Goal: Task Accomplishment & Management: Use online tool/utility

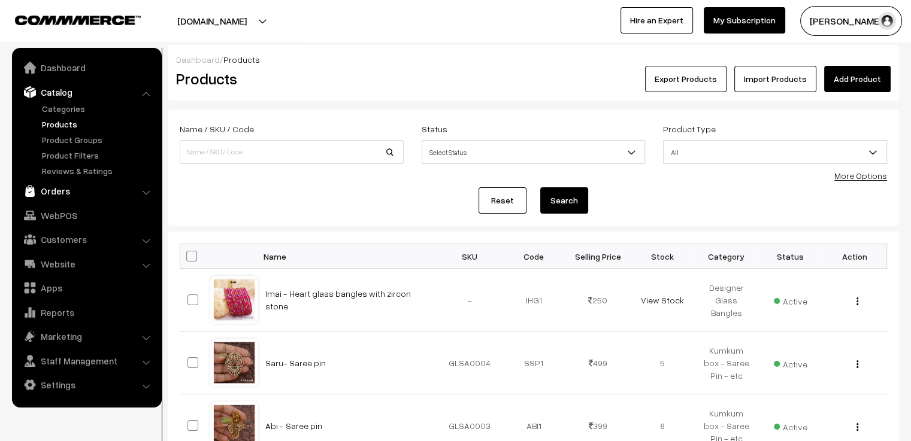
click at [84, 192] on link "Orders" at bounding box center [86, 191] width 143 height 22
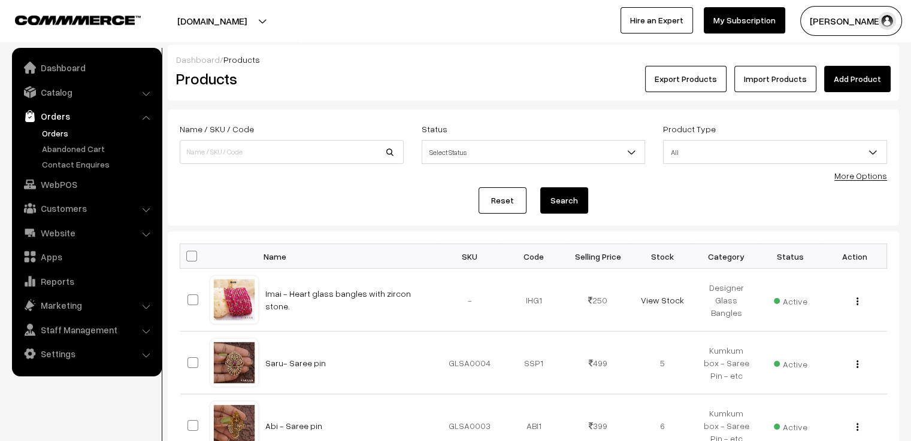
click at [57, 136] on link "Orders" at bounding box center [98, 133] width 119 height 13
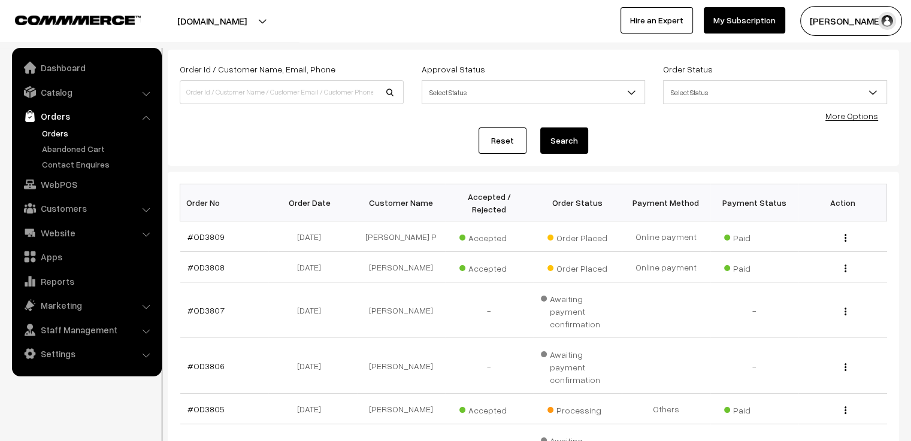
scroll to position [120, 0]
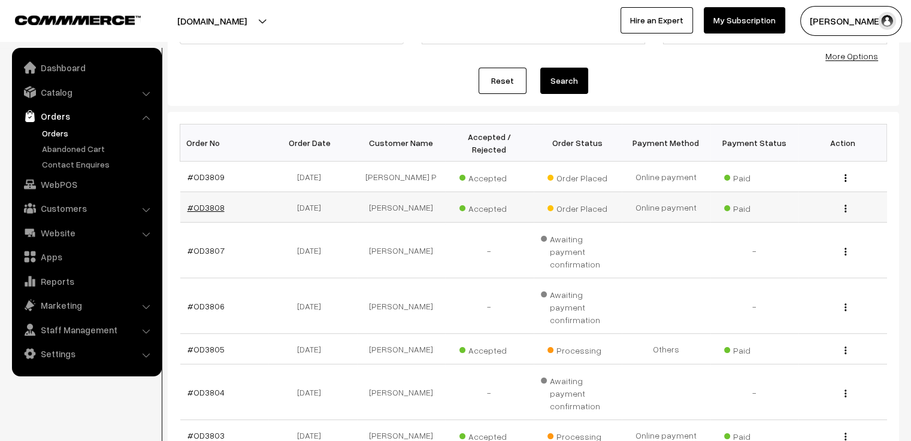
click at [207, 202] on link "#OD3808" at bounding box center [205, 207] width 37 height 10
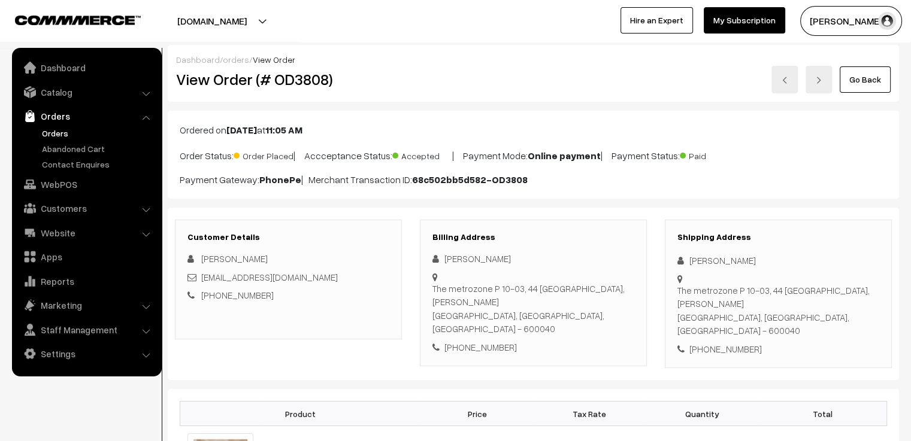
click at [775, 80] on link at bounding box center [784, 80] width 26 height 28
click at [879, 76] on link "Go Back" at bounding box center [865, 79] width 51 height 26
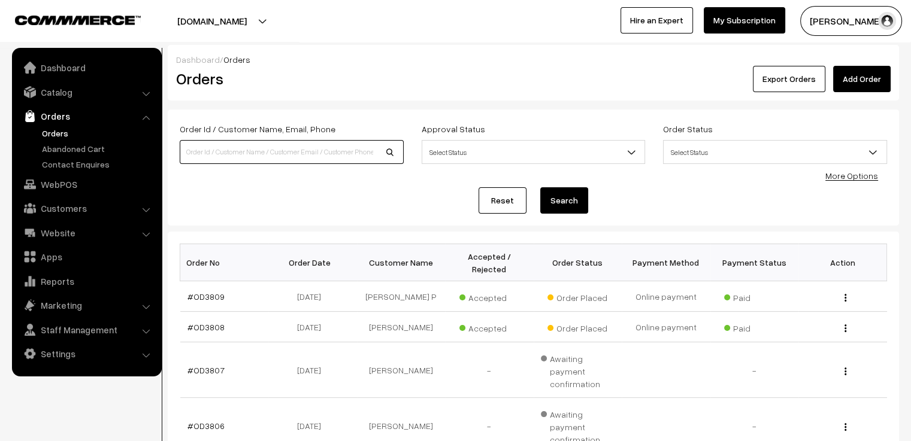
click at [344, 154] on input at bounding box center [292, 152] width 224 height 24
type input "85510870409"
click at [540, 187] on button "Search" at bounding box center [564, 200] width 48 height 26
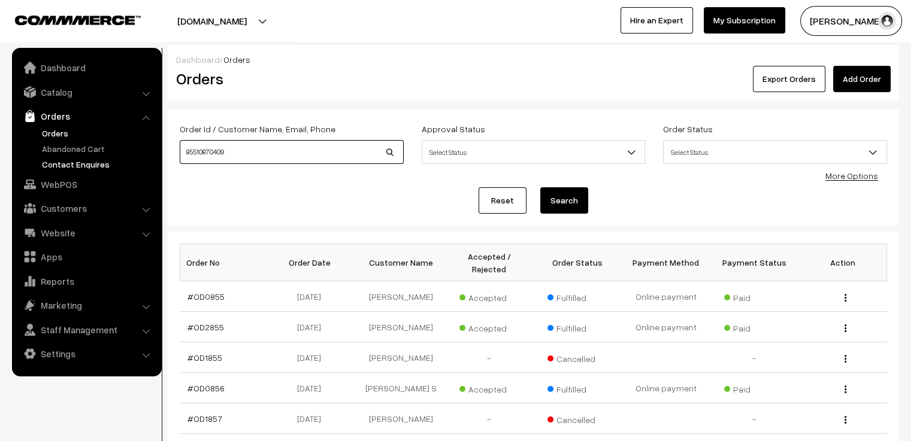
drag, startPoint x: 334, startPoint y: 158, endPoint x: 153, endPoint y: 158, distance: 180.9
click at [153, 158] on body "Thank you for showing interest. Our team will call you shortly. Close [DOMAIN_N…" at bounding box center [455, 373] width 911 height 747
click at [79, 203] on link "Customers" at bounding box center [86, 209] width 143 height 22
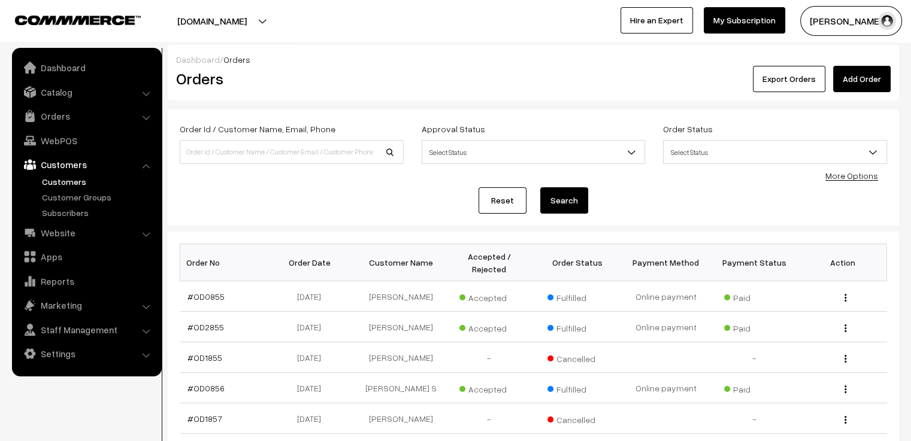
click at [70, 178] on link "Customers" at bounding box center [98, 182] width 119 height 13
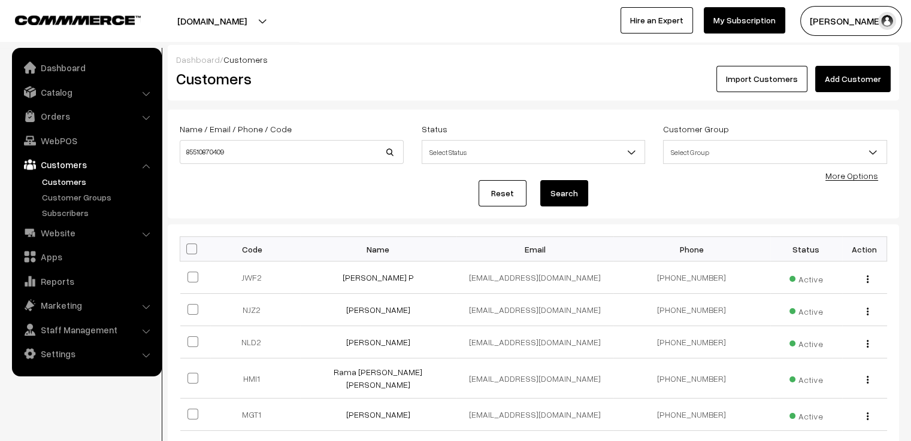
type input "85510870409"
click at [540, 180] on button "Search" at bounding box center [564, 193] width 48 height 26
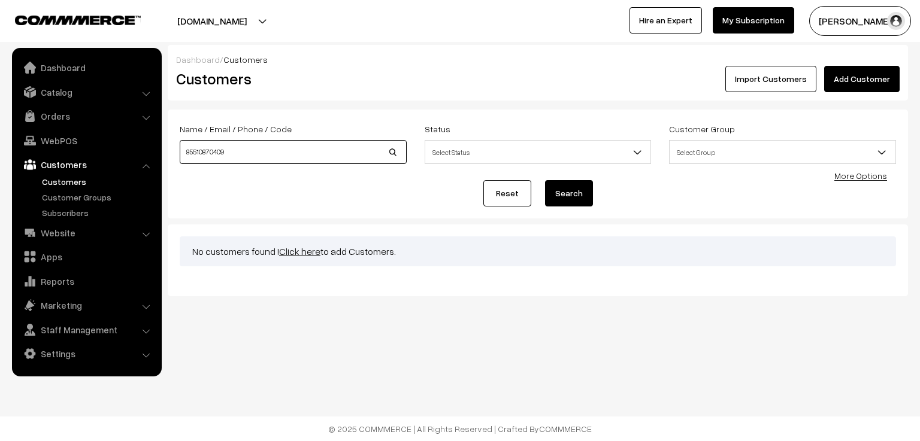
click at [216, 153] on input "85510870409" at bounding box center [293, 152] width 227 height 24
type input "8551087409"
click at [545, 180] on button "Search" at bounding box center [569, 193] width 48 height 26
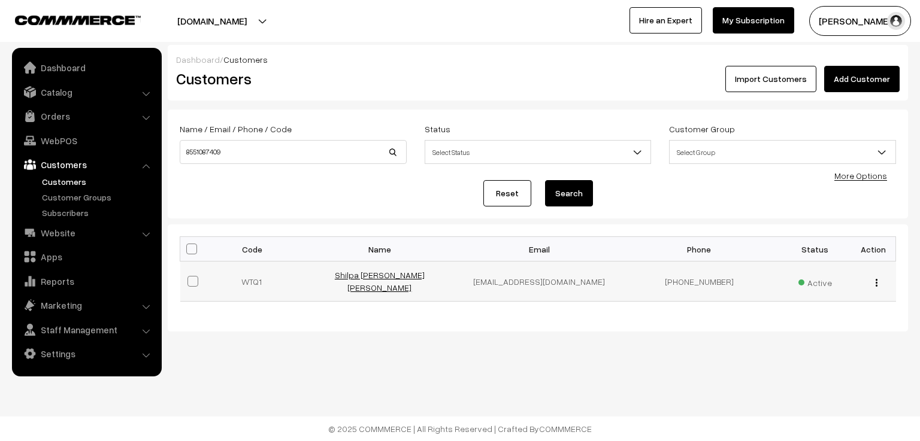
click at [384, 277] on link "Shilpa govenkar Govenkar" at bounding box center [380, 281] width 90 height 23
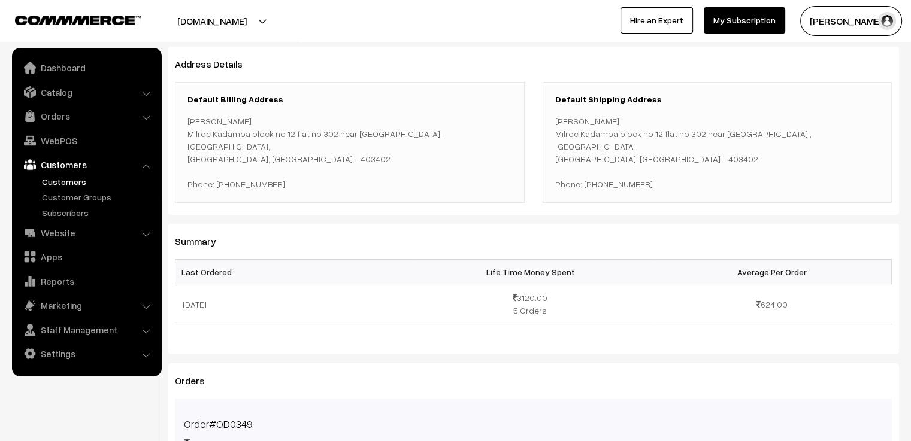
scroll to position [120, 0]
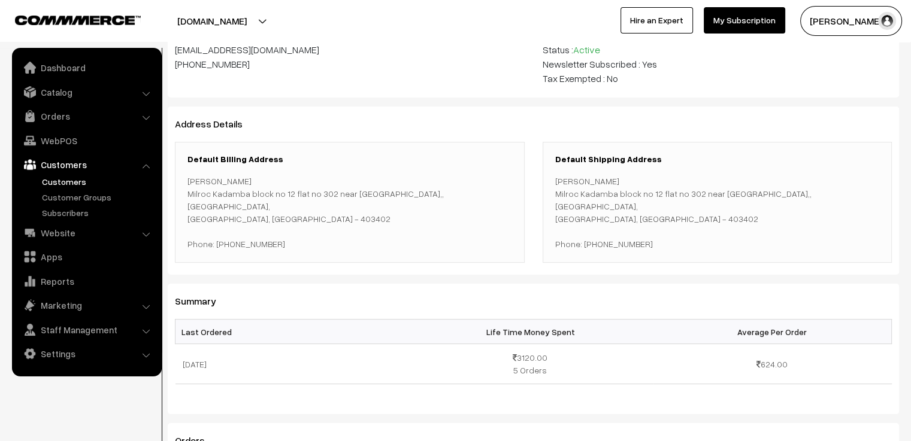
drag, startPoint x: 273, startPoint y: 231, endPoint x: 226, endPoint y: 233, distance: 46.8
click at [226, 233] on p "[PERSON_NAME] Milroc [STREET_ADDRESS] near [GEOGRAPHIC_DATA] - 403402 Phone: [P…" at bounding box center [349, 212] width 325 height 75
copy p "8551087409"
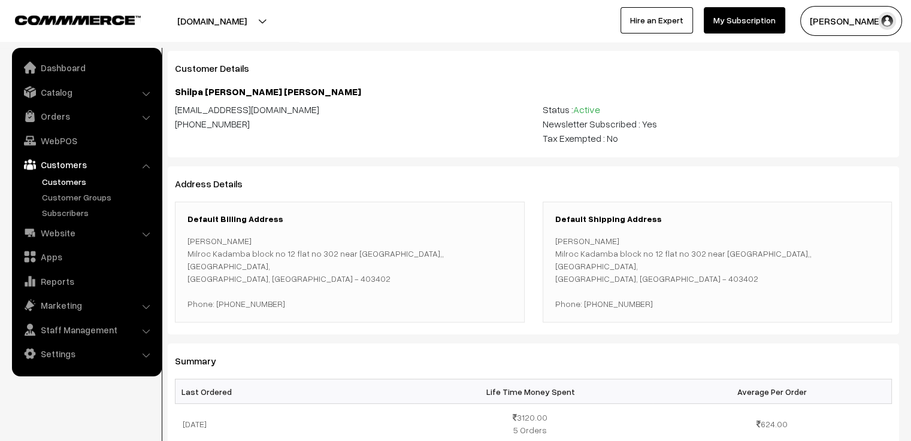
scroll to position [0, 0]
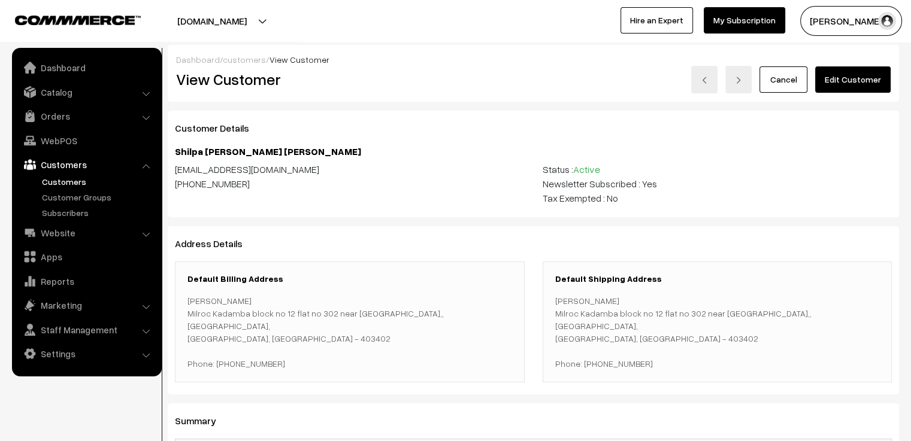
click at [788, 81] on link "Cancel" at bounding box center [784, 79] width 48 height 26
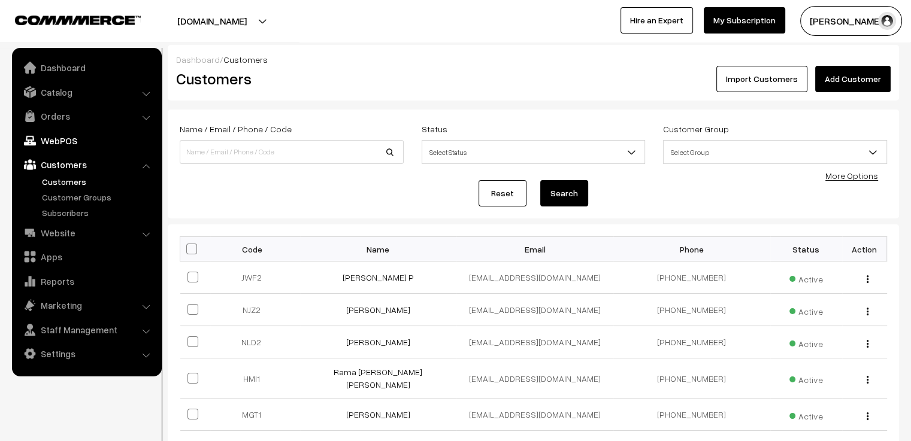
click at [75, 146] on link "WebPOS" at bounding box center [86, 141] width 143 height 22
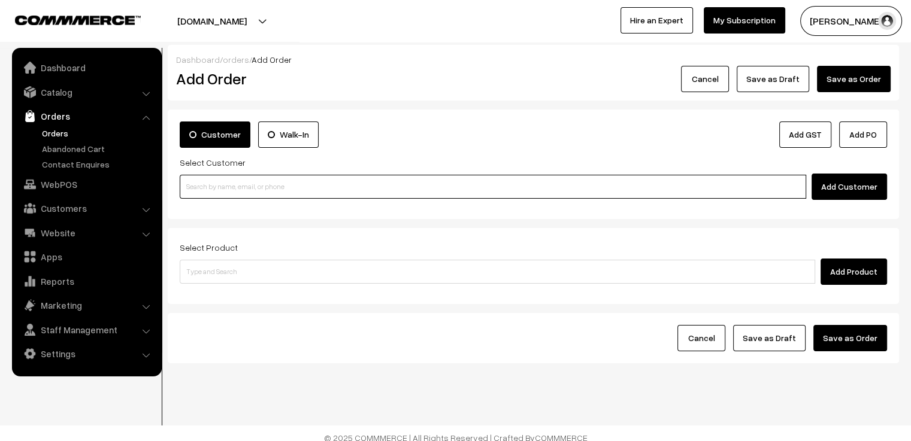
click at [252, 181] on input at bounding box center [493, 187] width 627 height 24
paste input "8551087409"
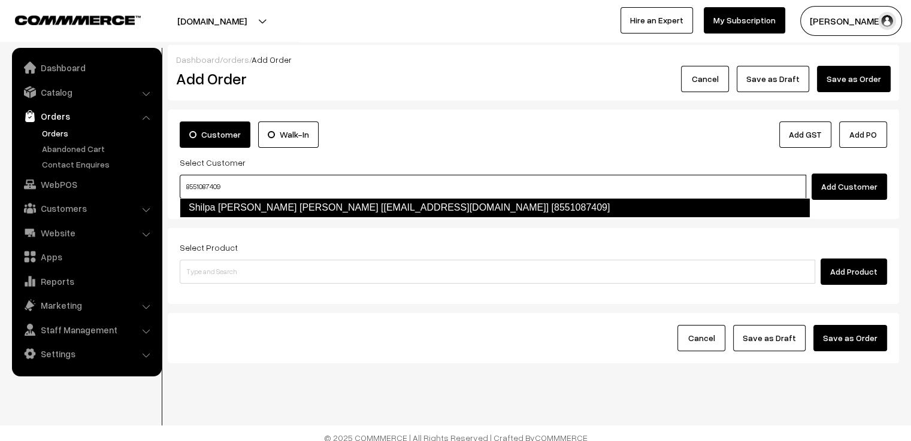
click at [265, 213] on link "Shilpa govenkar Govenkar [Mahendragovenkar21@gmail.com] [8551087409]" at bounding box center [495, 207] width 630 height 19
type input "8551087409"
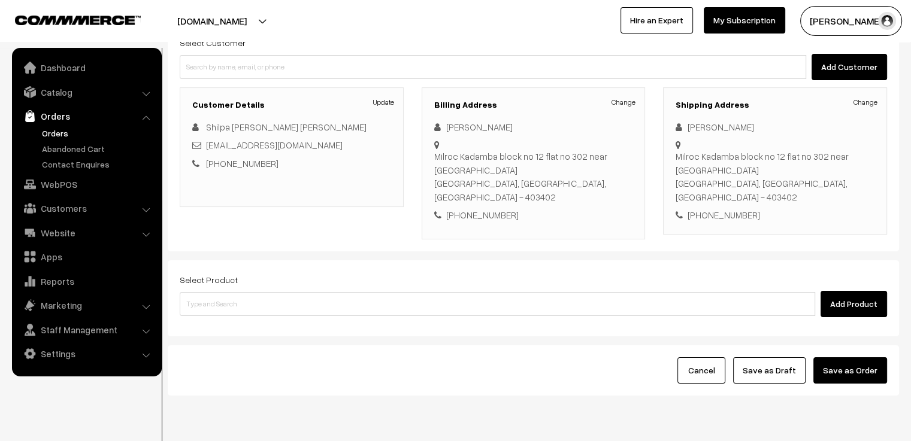
scroll to position [146, 0]
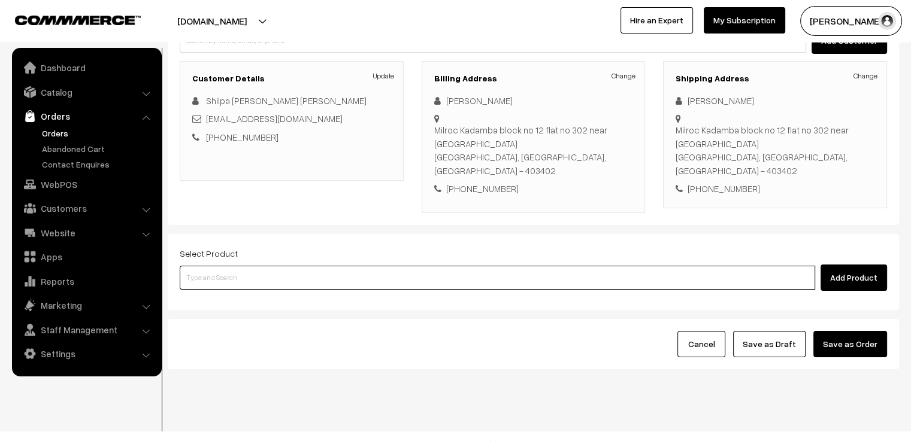
click at [280, 267] on input at bounding box center [498, 278] width 636 height 24
type input "yuk"
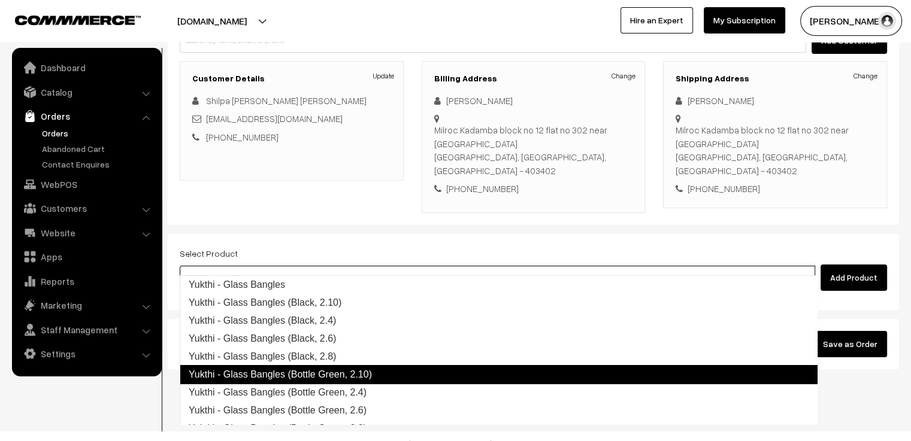
click at [369, 374] on link "Yukthi - Glass Bangles (Bottle Green, 2.10)" at bounding box center [499, 374] width 638 height 19
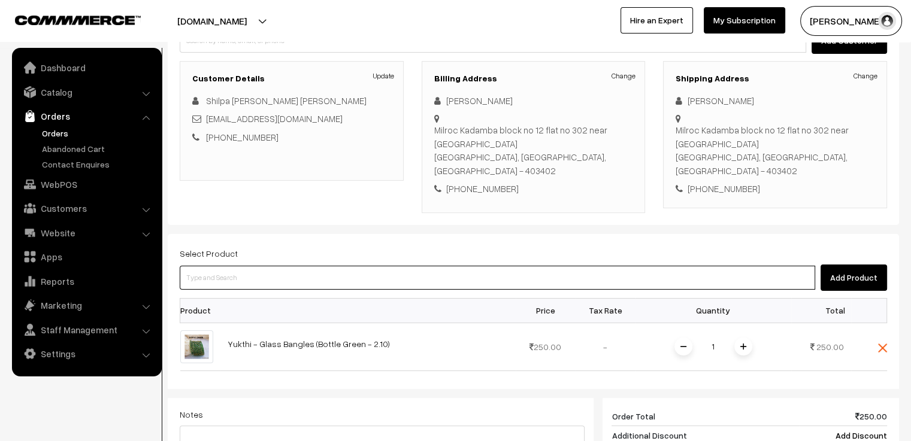
click at [280, 266] on input at bounding box center [498, 278] width 636 height 24
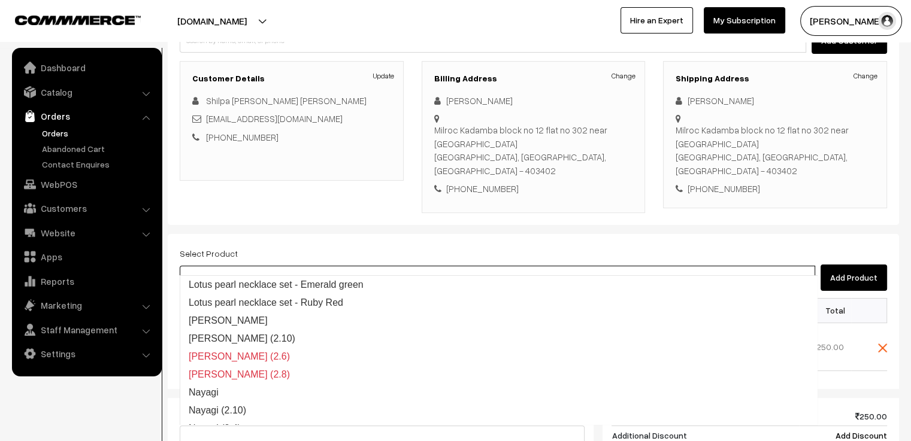
type input "agra"
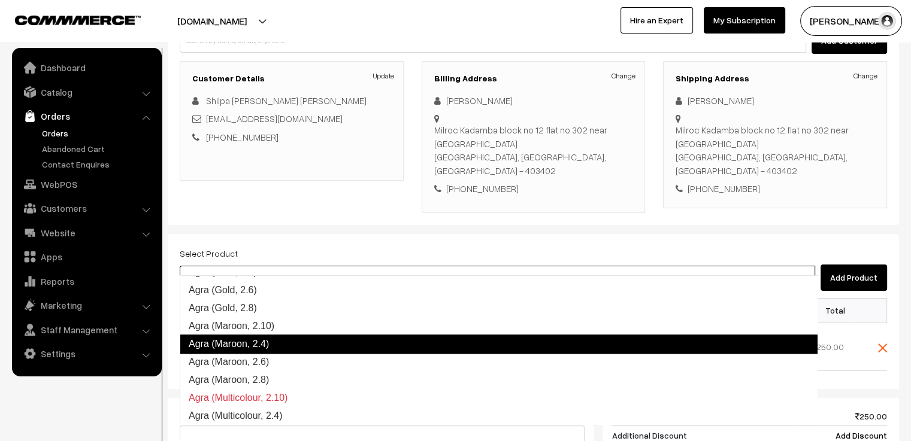
scroll to position [1318, 0]
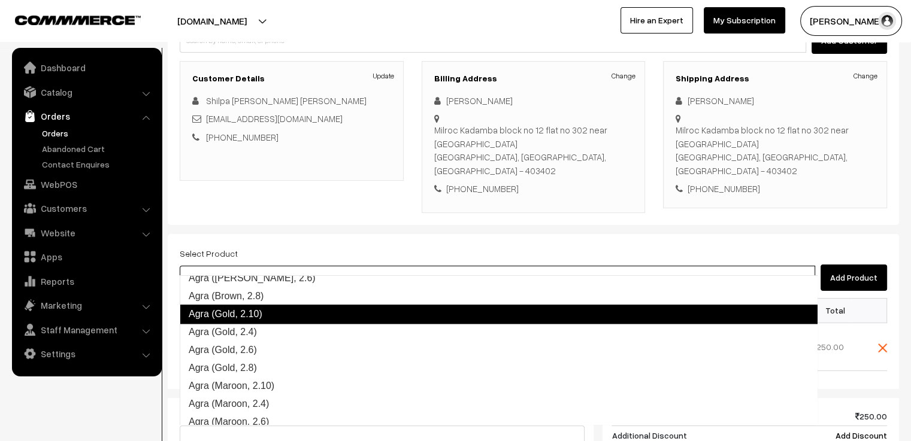
click at [305, 322] on link "Agra (Gold, 2.10)" at bounding box center [499, 314] width 638 height 19
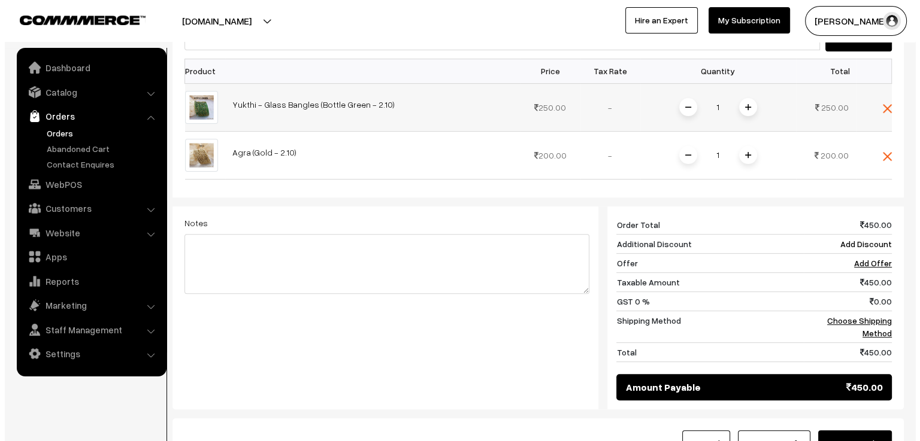
scroll to position [446, 0]
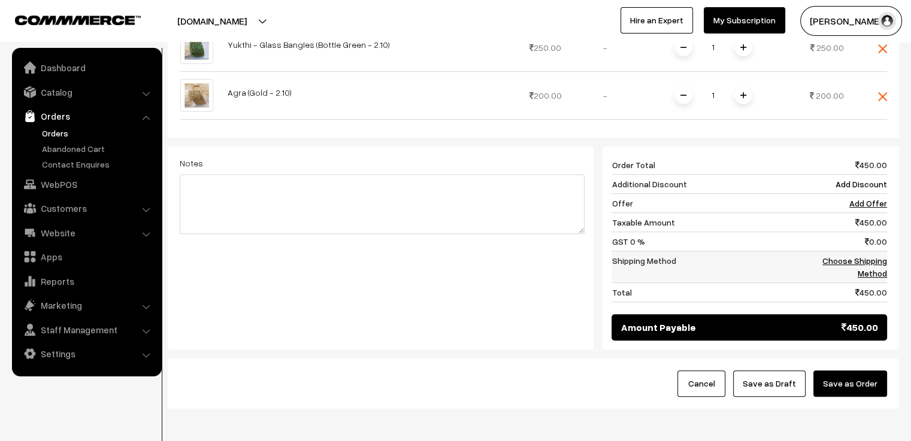
click at [848, 256] on link "Choose Shipping Method" at bounding box center [854, 267] width 65 height 23
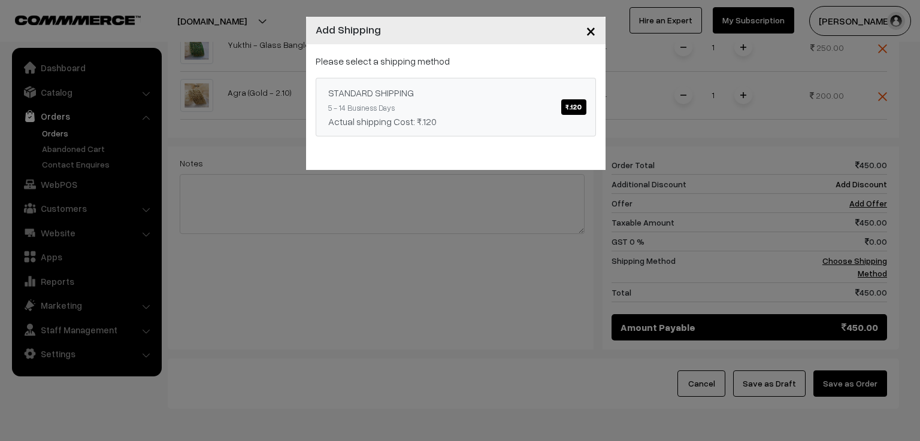
click at [562, 113] on span "₹.120" at bounding box center [573, 107] width 25 height 16
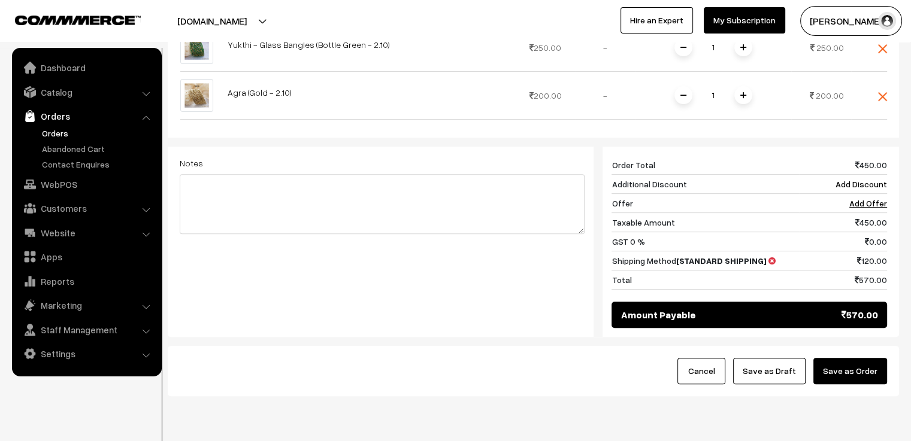
click at [852, 358] on button "Save as Order" at bounding box center [850, 371] width 74 height 26
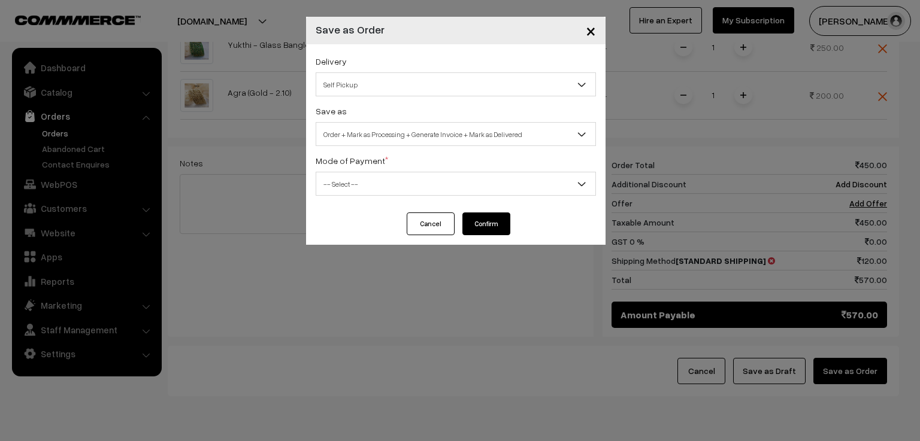
click at [465, 140] on span "Order + Mark as Processing + Generate Invoice + Mark as Delivered" at bounding box center [455, 134] width 279 height 21
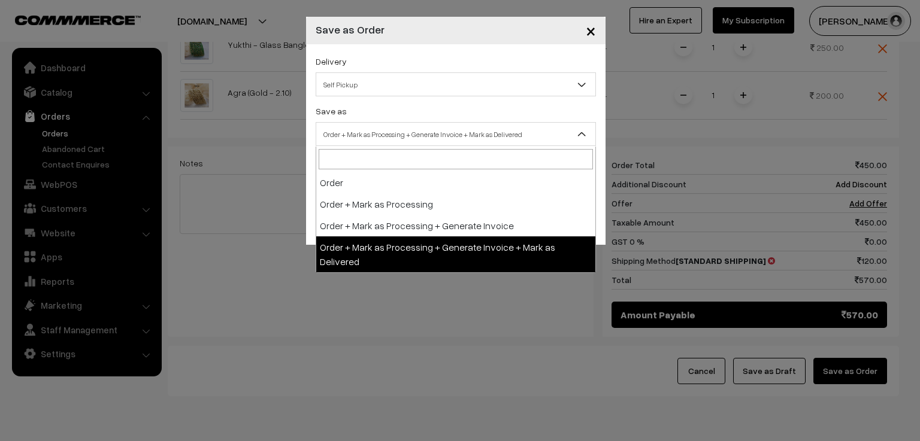
click at [458, 93] on span "Self Pickup" at bounding box center [455, 84] width 279 height 21
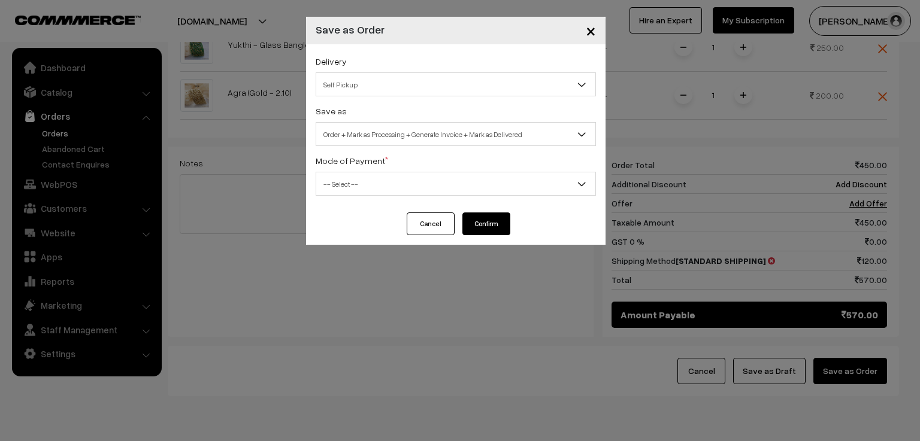
click at [458, 88] on span "Self Pickup" at bounding box center [455, 84] width 279 height 21
click at [445, 86] on span "Self Pickup" at bounding box center [455, 84] width 279 height 21
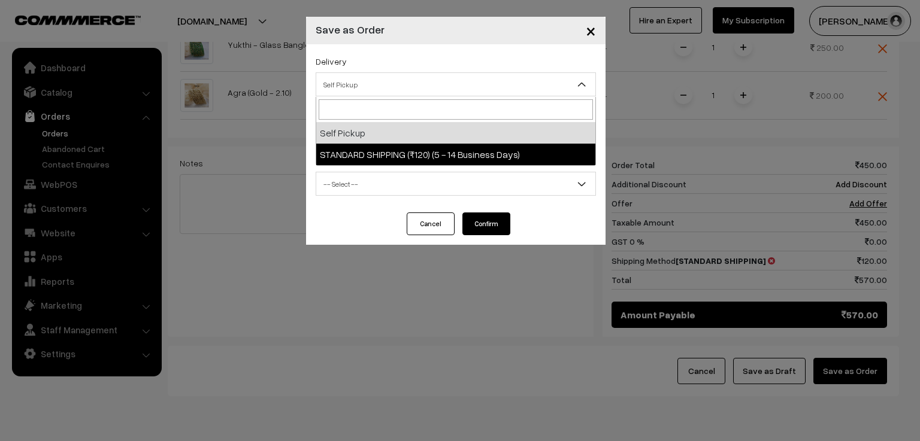
select select "SS2"
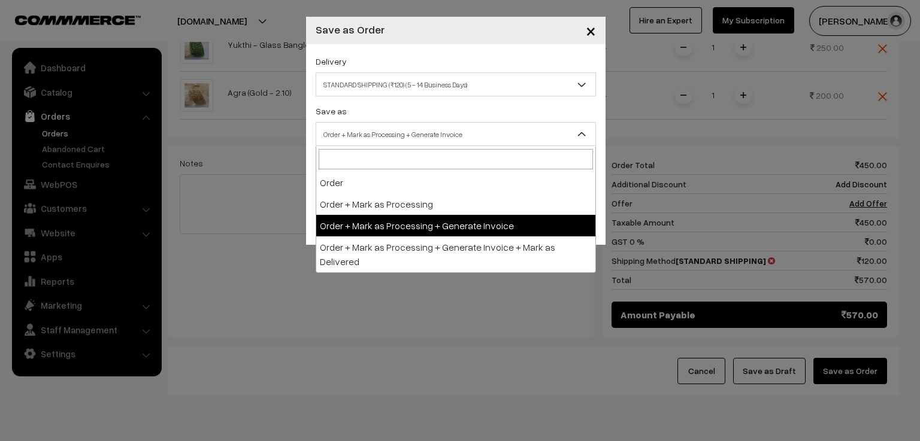
click at [404, 132] on span "Order + Mark as Processing + Generate Invoice" at bounding box center [455, 134] width 279 height 21
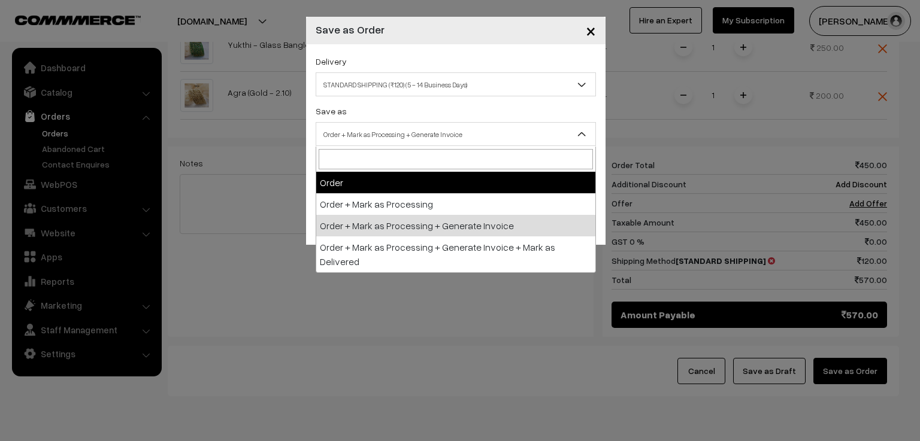
select select "1"
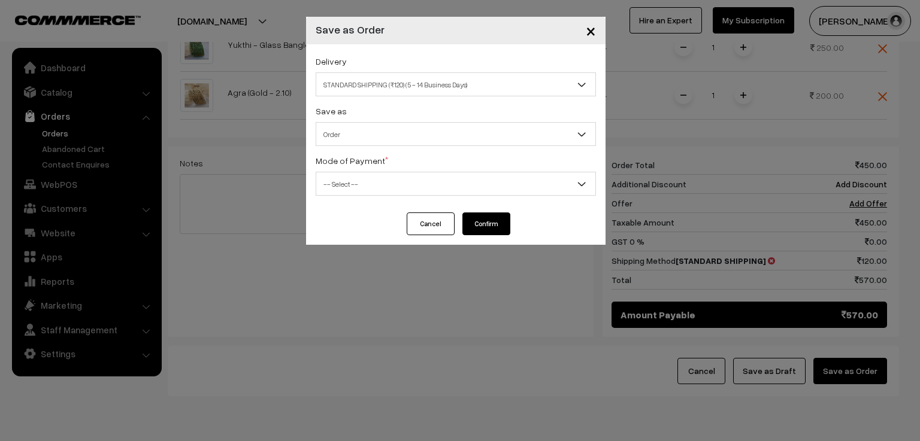
click at [401, 180] on span "-- Select --" at bounding box center [455, 184] width 279 height 21
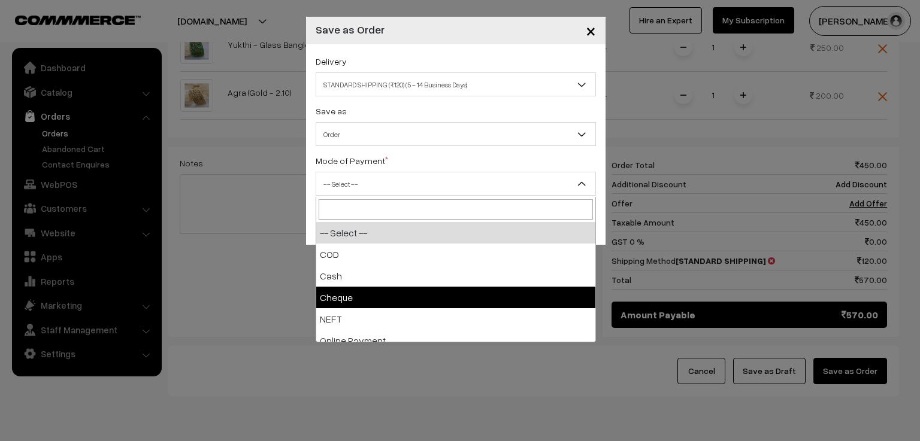
scroll to position [53, 0]
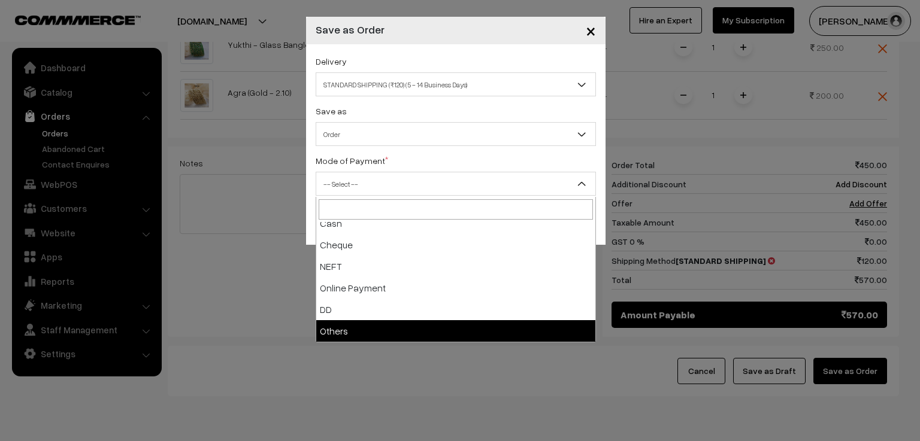
select select "7"
checkbox input "true"
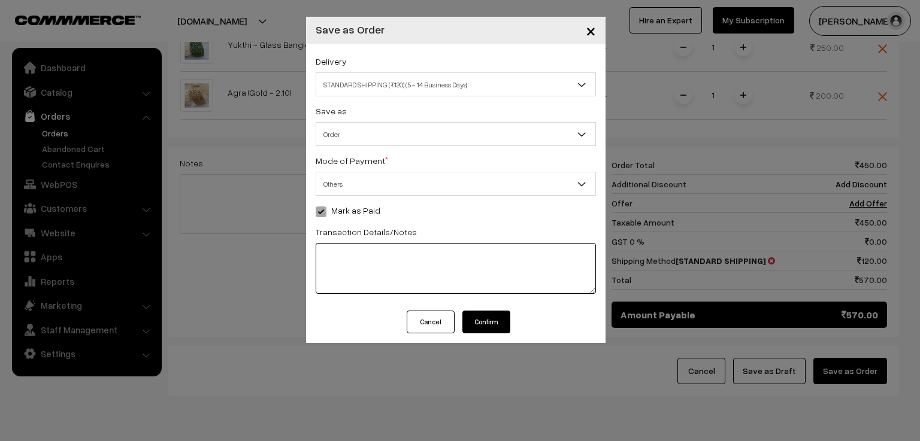
click at [367, 271] on textarea at bounding box center [456, 268] width 280 height 51
type textarea "562184755355"
click at [494, 321] on button "Confirm" at bounding box center [486, 322] width 48 height 23
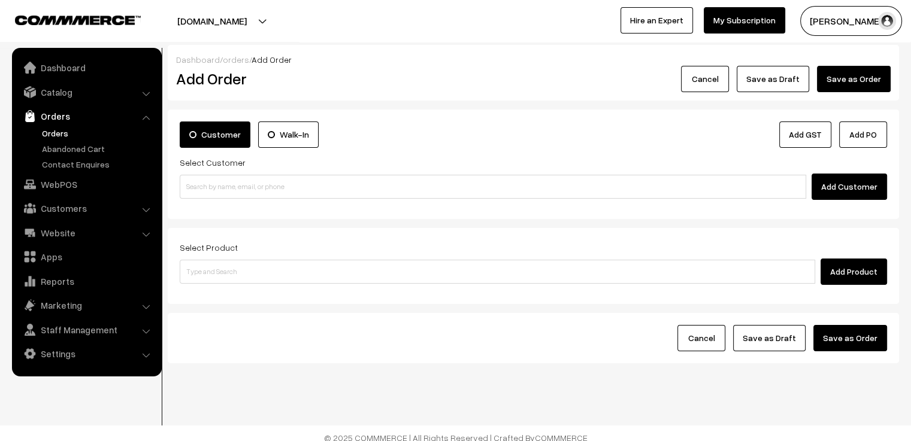
click at [726, 83] on button "Cancel" at bounding box center [705, 79] width 48 height 26
